Goal: Information Seeking & Learning: Find specific fact

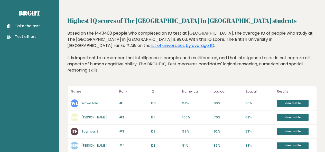
click at [127, 42] on div "Based on the 1443400 people who completed an IQ test at BRGHT, the average IQ o…" at bounding box center [192, 55] width 250 height 51
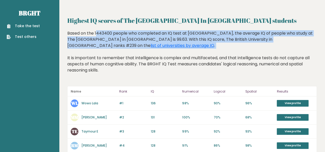
click at [127, 42] on div "Based on the 1443400 people who completed an IQ test at BRGHT, the average IQ o…" at bounding box center [192, 55] width 250 height 51
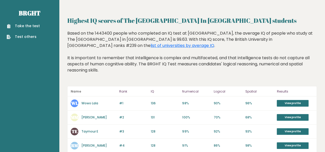
click at [152, 61] on div "Based on the 1443400 people who completed an IQ test at BRGHT, the average IQ o…" at bounding box center [192, 55] width 250 height 51
click at [68, 18] on h2 "Highest IQ scores of The British University In Egypt students" at bounding box center [192, 20] width 250 height 9
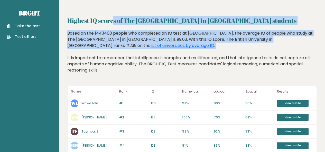
drag, startPoint x: 68, startPoint y: 18, endPoint x: 185, endPoint y: 45, distance: 120.1
click at [185, 45] on div "Based on the 1443400 people who completed an IQ test at BRGHT, the average IQ o…" at bounding box center [192, 55] width 250 height 51
drag, startPoint x: 64, startPoint y: 21, endPoint x: 154, endPoint y: 56, distance: 96.4
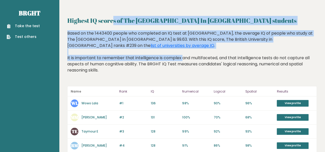
click at [154, 56] on div "Based on the 1443400 people who completed an IQ test at BRGHT, the average IQ o…" at bounding box center [192, 55] width 250 height 51
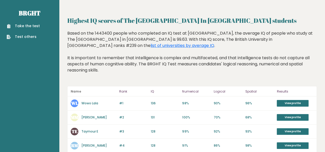
click at [172, 37] on div "Based on the 1443400 people who completed an IQ test at BRGHT, the average IQ o…" at bounding box center [192, 55] width 250 height 51
click at [127, 49] on div "Based on the 1443400 people who completed an IQ test at BRGHT, the average IQ o…" at bounding box center [192, 55] width 250 height 51
click at [225, 65] on div "Based on the 1443400 people who completed an IQ test at BRGHT, the average IQ o…" at bounding box center [192, 55] width 250 height 51
click at [138, 43] on div "Based on the 1443400 people who completed an IQ test at BRGHT, the average IQ o…" at bounding box center [192, 55] width 250 height 51
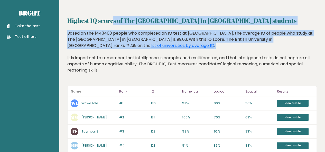
drag, startPoint x: 138, startPoint y: 43, endPoint x: 124, endPoint y: 24, distance: 23.8
click at [124, 24] on h2 "Highest IQ scores of The British University In Egypt students" at bounding box center [192, 20] width 250 height 9
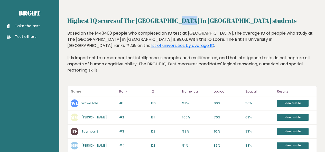
click at [124, 24] on h2 "Highest IQ scores of The British University In Egypt students" at bounding box center [192, 20] width 250 height 9
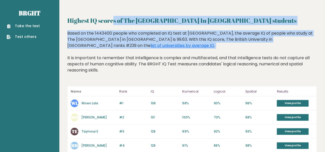
drag, startPoint x: 124, startPoint y: 24, endPoint x: 141, endPoint y: 41, distance: 24.5
click at [141, 41] on div "Based on the 1443400 people who completed an IQ test at BRGHT, the average IQ o…" at bounding box center [192, 55] width 250 height 51
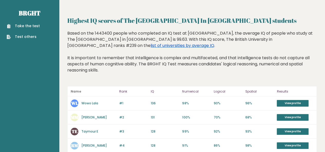
click at [214, 43] on link "list of universities by average IQ" at bounding box center [183, 46] width 64 height 6
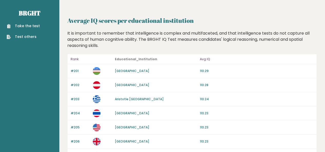
click at [105, 46] on div "It is important to remember that intelligence is complex and multifaceted, and …" at bounding box center [193, 39] width 254 height 19
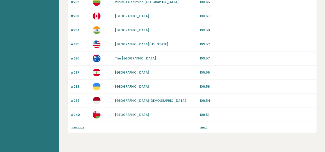
scroll to position [519, 0]
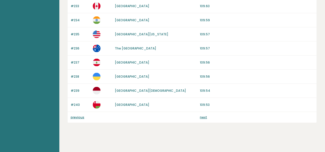
click at [79, 115] on link "previous" at bounding box center [78, 117] width 14 height 4
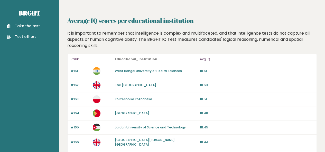
scroll to position [521, 0]
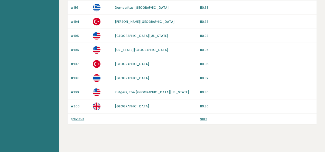
click at [81, 117] on link "previous" at bounding box center [78, 119] width 14 height 4
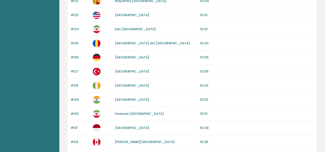
scroll to position [518, 0]
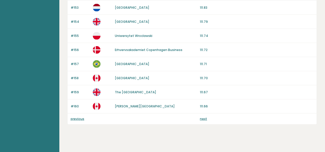
click at [74, 117] on link "previous" at bounding box center [78, 119] width 14 height 4
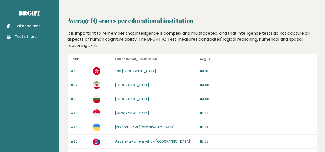
scroll to position [519, 0]
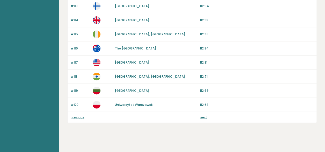
click at [81, 115] on link "previous" at bounding box center [78, 117] width 14 height 4
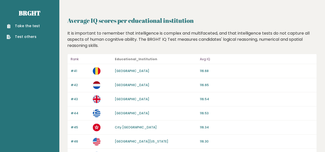
scroll to position [518, 0]
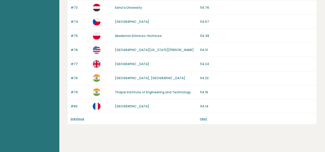
click at [82, 117] on link "previous" at bounding box center [78, 119] width 14 height 4
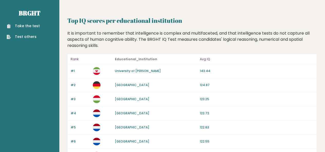
scroll to position [12, 0]
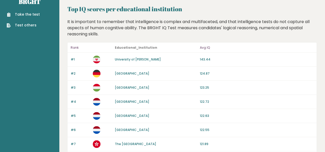
click at [143, 60] on link "University of Mohaghegh Ardabili" at bounding box center [138, 59] width 46 height 4
click at [157, 23] on div "It is important to remember that intelligence is complex and multifaceted, and …" at bounding box center [193, 28] width 254 height 19
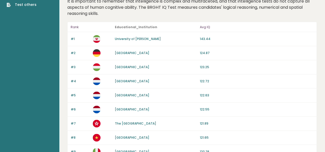
scroll to position [42, 0]
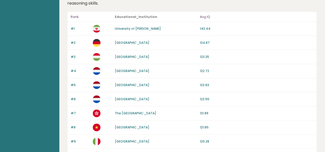
click at [238, 51] on div "#3 Budapesti Muszaki és Gazdaságtudományi Egyetem 123.25" at bounding box center [192, 57] width 249 height 14
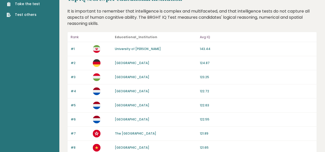
scroll to position [0, 0]
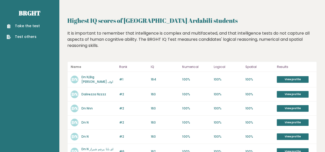
click at [119, 43] on div "It is important to remember that intelligence is complex and multifaceted, and …" at bounding box center [192, 43] width 250 height 26
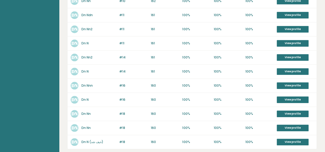
scroll to position [235, 0]
